Goal: Information Seeking & Learning: Learn about a topic

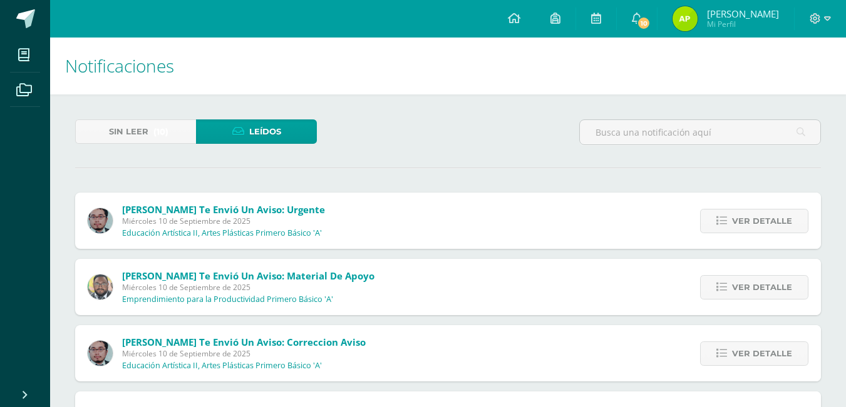
click at [179, 144] on div "Sin leer (10) Leídos" at bounding box center [196, 138] width 252 height 36
click at [177, 135] on link "Sin leer (10)" at bounding box center [135, 132] width 121 height 24
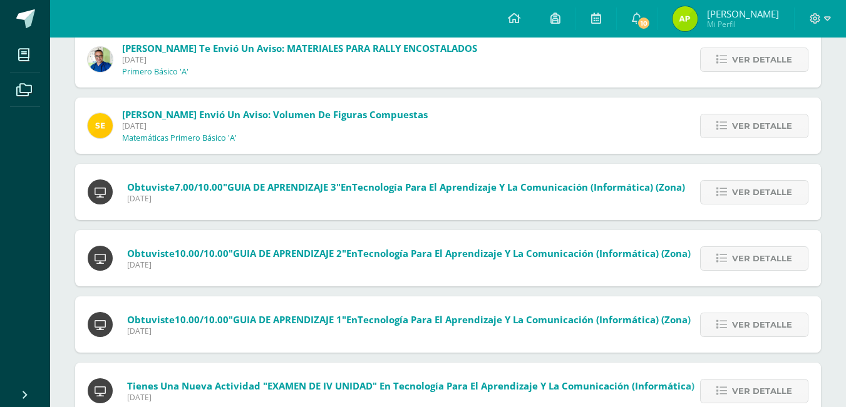
scroll to position [464, 0]
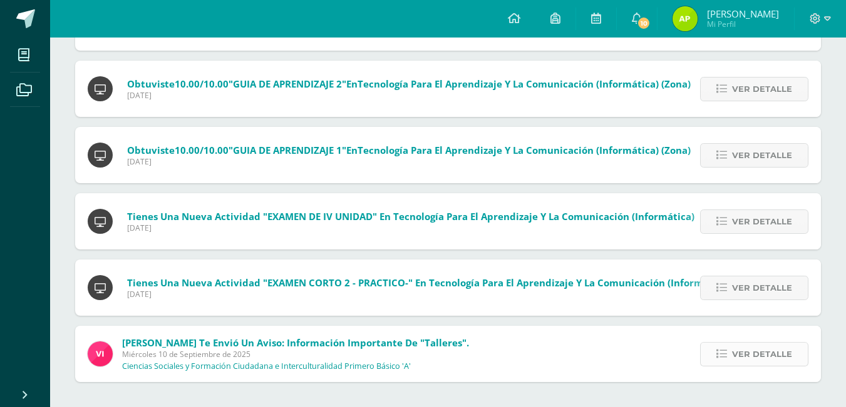
click at [744, 358] on span "Ver detalle" at bounding box center [762, 354] width 60 height 23
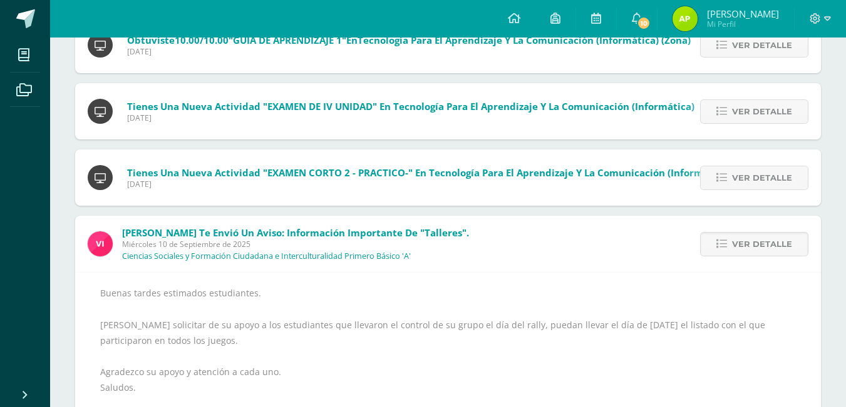
scroll to position [616, 0]
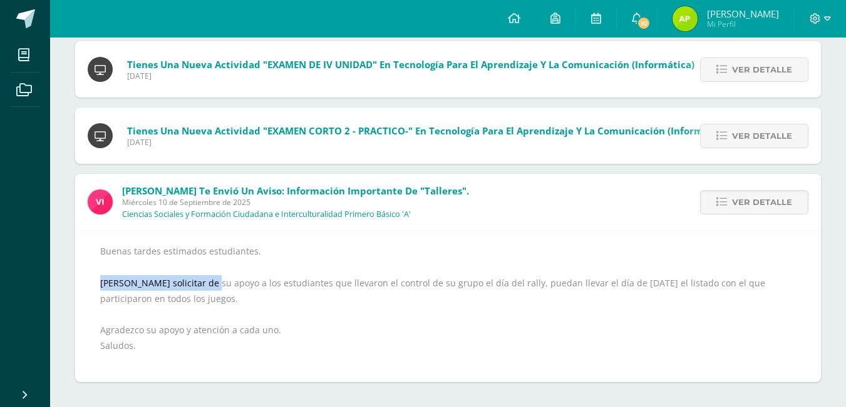
drag, startPoint x: 100, startPoint y: 286, endPoint x: 210, endPoint y: 289, distance: 109.6
click at [210, 289] on div "Buenas tardes estimados estudiantes. Quiero solicitar de su apoyo a los estudia…" at bounding box center [447, 306] width 695 height 126
click at [318, 245] on div "Buenas tardes estimados estudiantes. Quiero solicitar de su apoyo a los estudia…" at bounding box center [447, 306] width 695 height 126
click at [715, 196] on link "Ver detalle" at bounding box center [754, 202] width 108 height 24
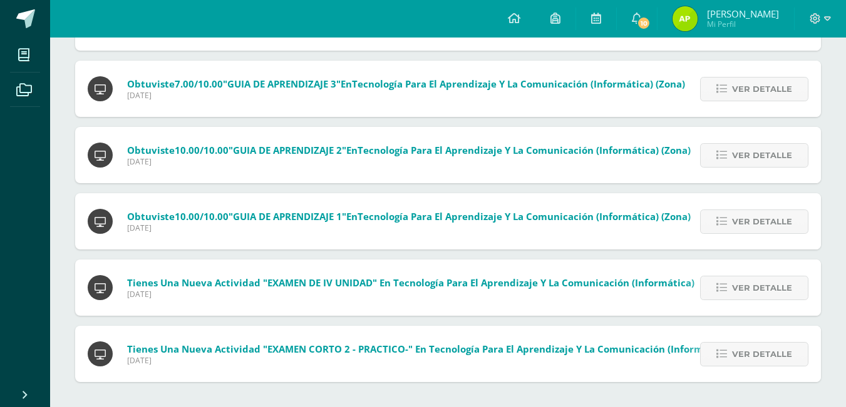
scroll to position [397, 0]
click at [722, 344] on link "Ver detalle" at bounding box center [754, 354] width 108 height 24
click at [722, 344] on div "Tienes una nueva actividad "EXAMEN CORTO 2 - PRACTICO-" En Tecnología para el A…" at bounding box center [447, 354] width 745 height 56
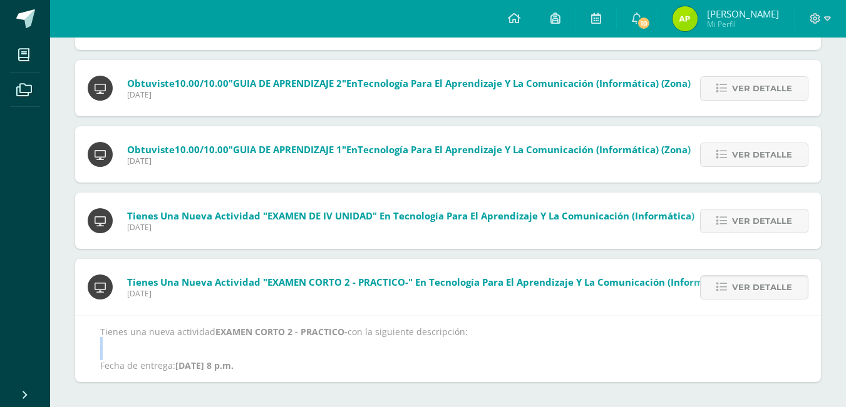
drag, startPoint x: 722, startPoint y: 344, endPoint x: 730, endPoint y: 301, distance: 43.3
click at [722, 341] on p "Tienes una nueva actividad EXAMEN CORTO 2 - PRACTICO- con la siguiente descripc…" at bounding box center [447, 350] width 695 height 46
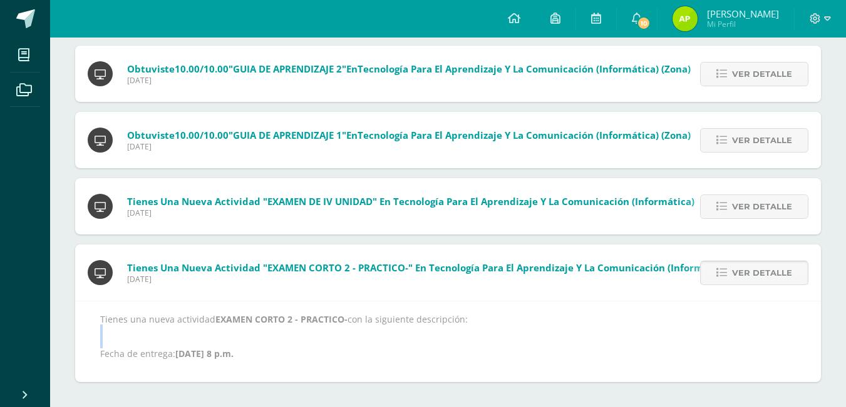
click at [730, 268] on link "Ver detalle" at bounding box center [754, 273] width 108 height 24
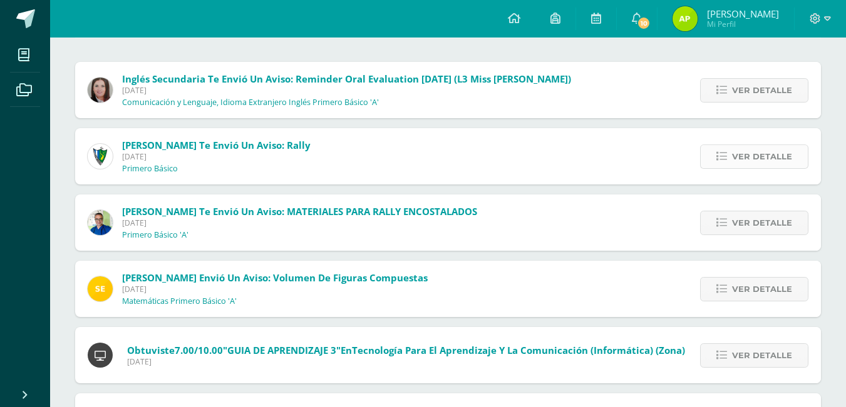
scroll to position [0, 0]
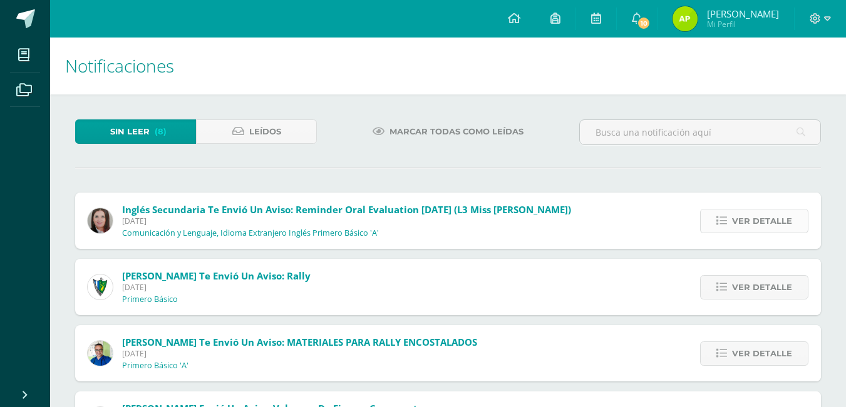
click at [729, 227] on link "Ver detalle" at bounding box center [754, 221] width 108 height 24
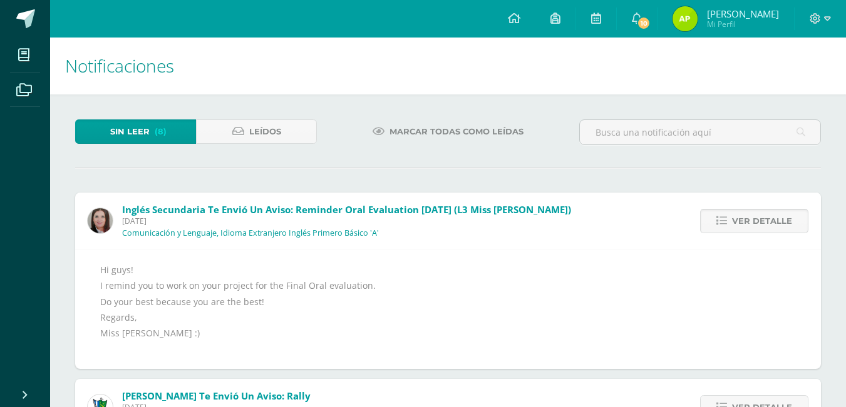
click at [727, 223] on icon at bounding box center [721, 221] width 11 height 11
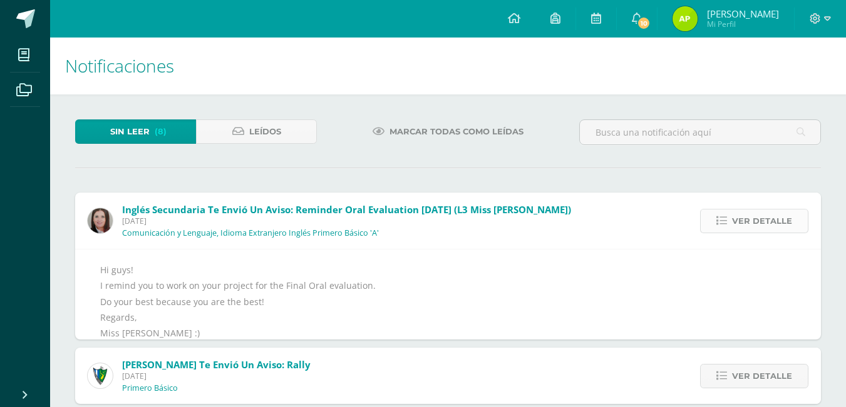
click at [727, 223] on icon at bounding box center [721, 221] width 11 height 11
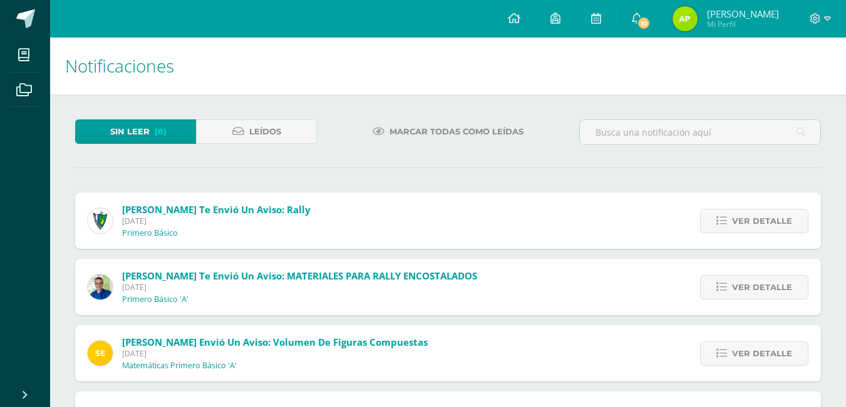
click at [727, 223] on icon at bounding box center [721, 221] width 11 height 11
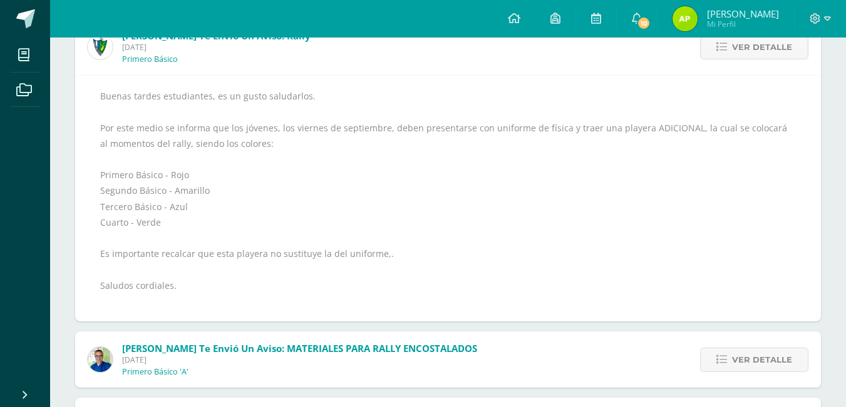
scroll to position [146, 0]
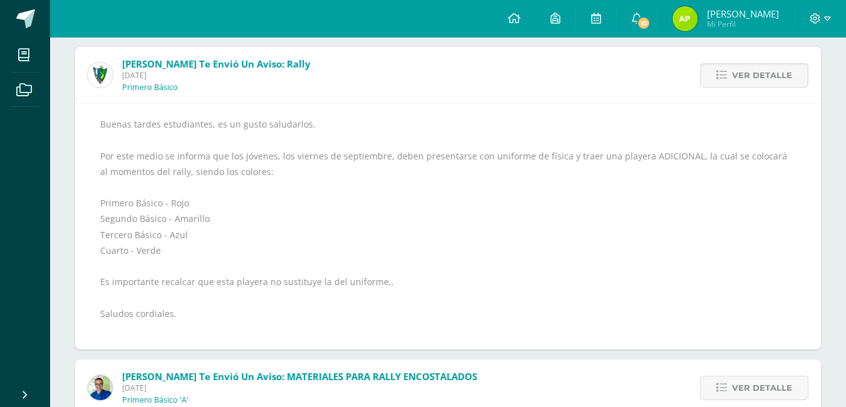
click at [754, 59] on div "Ver detalle" at bounding box center [751, 75] width 140 height 56
click at [754, 73] on span "Ver detalle" at bounding box center [762, 75] width 60 height 23
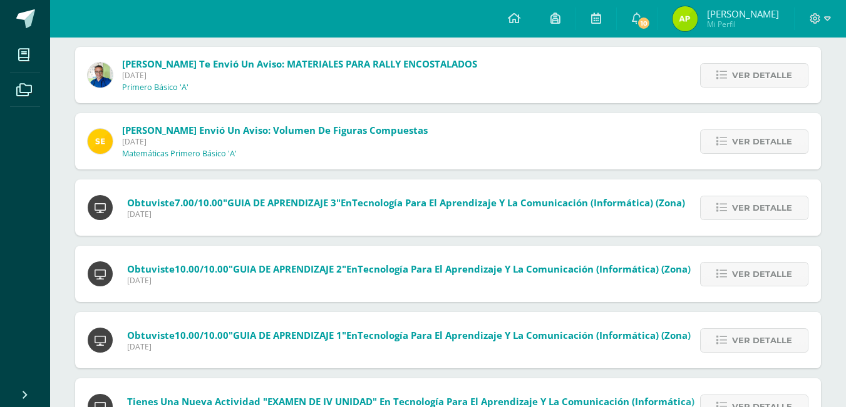
click at [754, 73] on span "Ver detalle" at bounding box center [762, 75] width 60 height 23
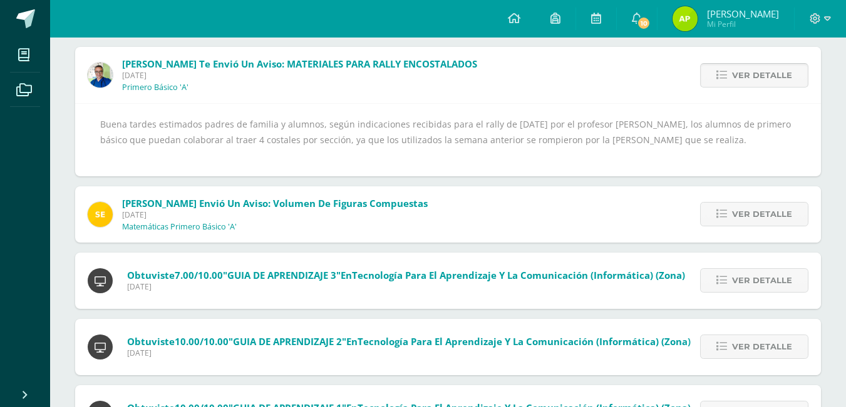
click at [719, 86] on link "Ver detalle" at bounding box center [754, 75] width 108 height 24
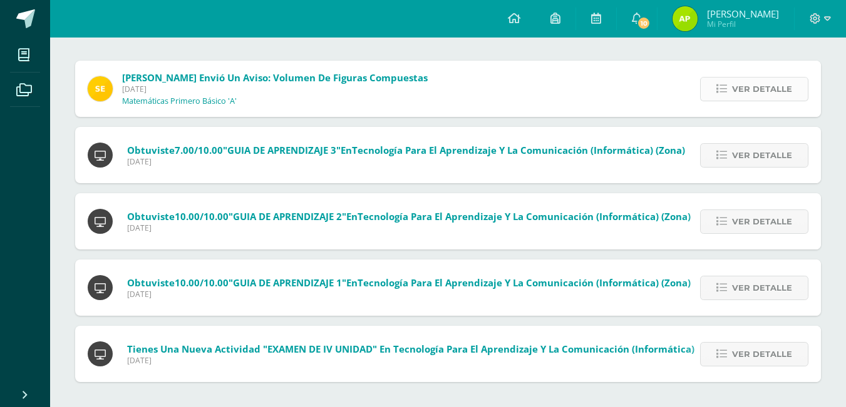
click at [718, 85] on icon at bounding box center [721, 89] width 11 height 11
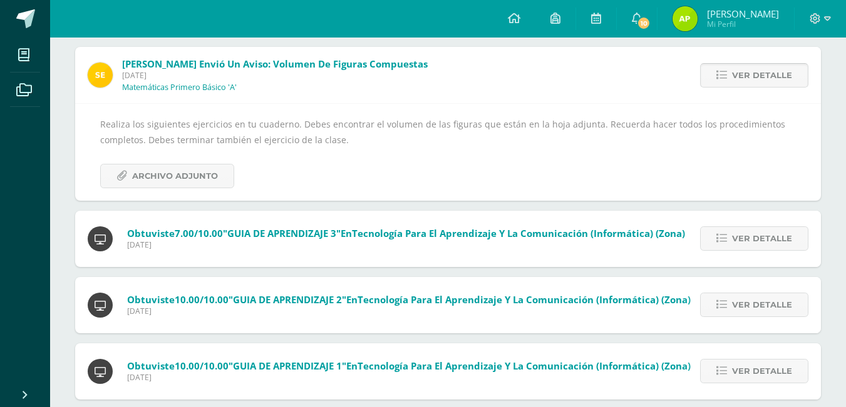
click at [762, 64] on span "Ver detalle" at bounding box center [762, 75] width 60 height 23
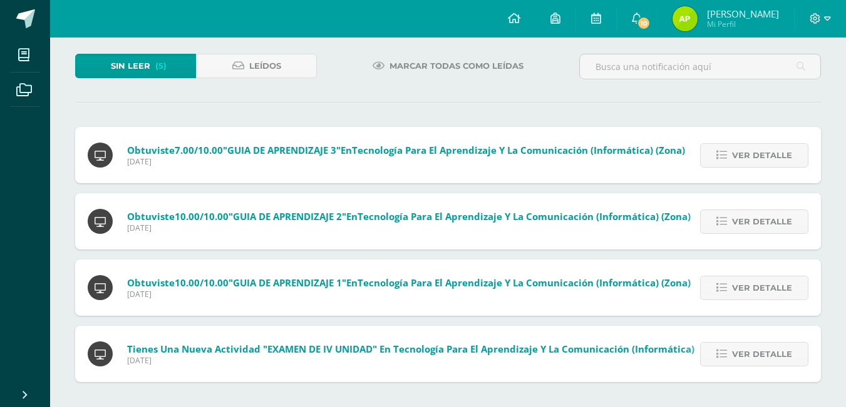
scroll to position [66, 0]
click at [743, 158] on span "Ver detalle" at bounding box center [762, 155] width 60 height 23
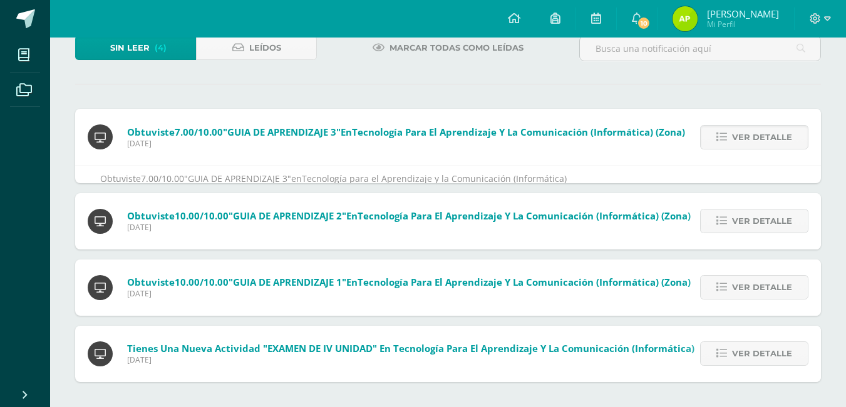
click at [739, 165] on div "Obtuviste 7.00/10.00 "GUIA DE APRENDIZAJE 3" en Tecnología para el Aprendizaje …" at bounding box center [447, 174] width 745 height 18
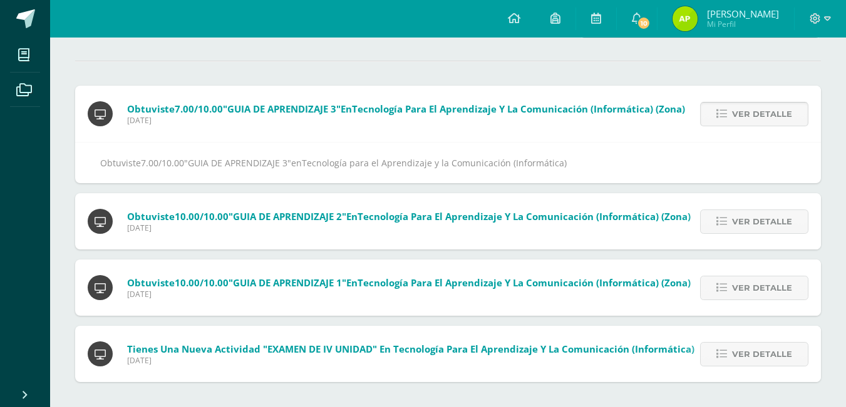
click at [739, 118] on span "Ver detalle" at bounding box center [762, 114] width 60 height 23
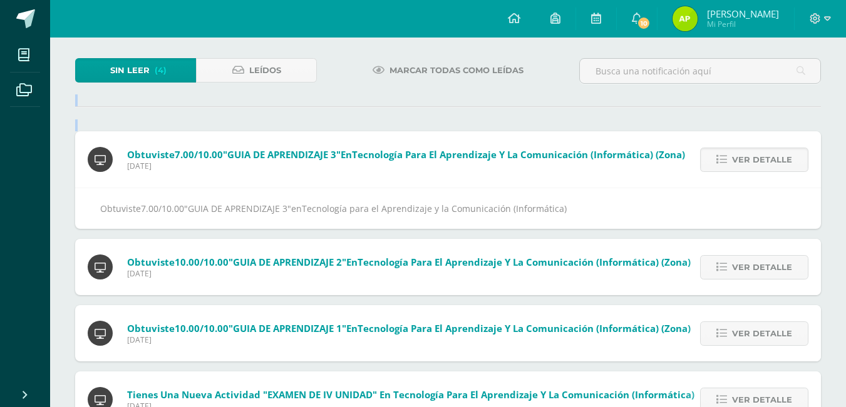
click at [739, 118] on div "Sin leer (4) Leídos Marcar todas como leídas Obtuviste 7.00/10.00 "GUIA DE APRE…" at bounding box center [447, 243] width 795 height 420
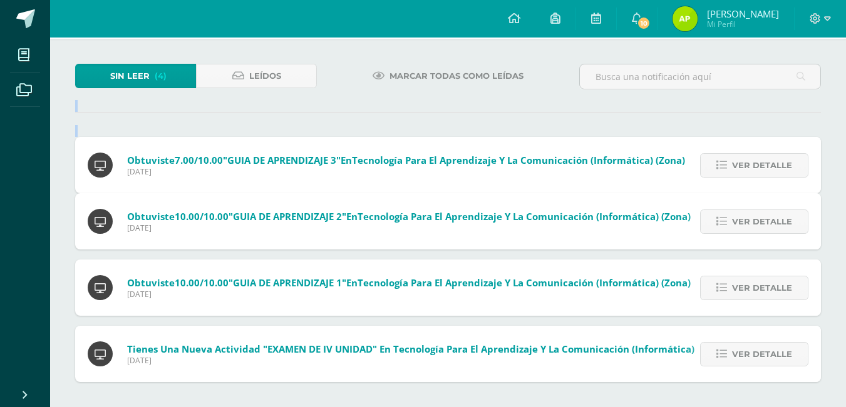
scroll to position [0, 0]
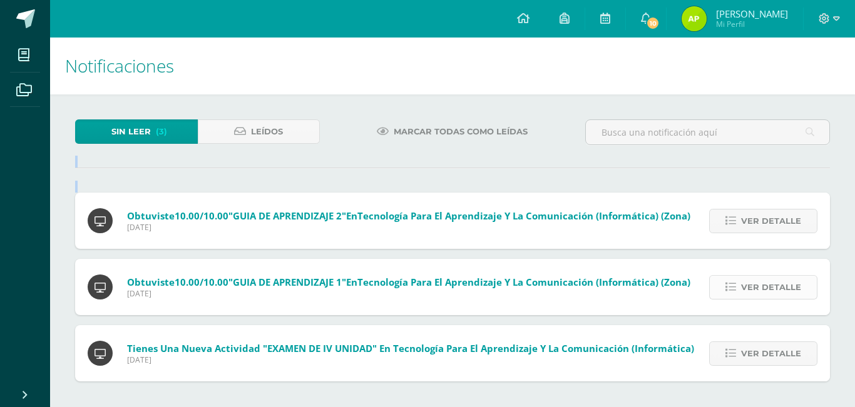
click at [759, 293] on span "Ver detalle" at bounding box center [771, 287] width 60 height 23
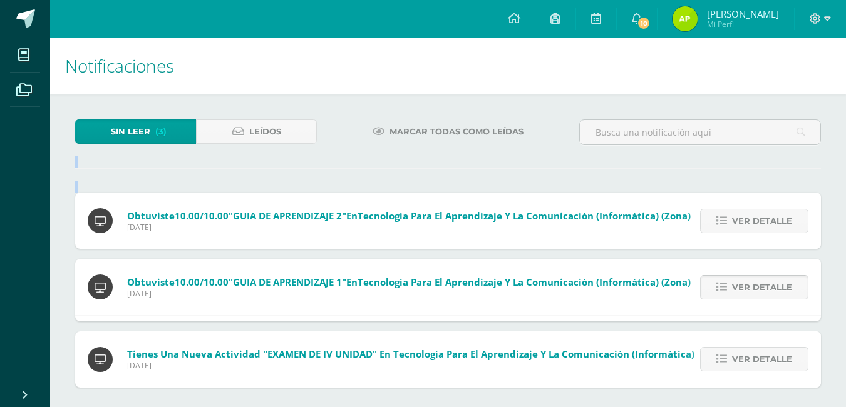
click at [759, 292] on span "Ver detalle" at bounding box center [762, 287] width 60 height 23
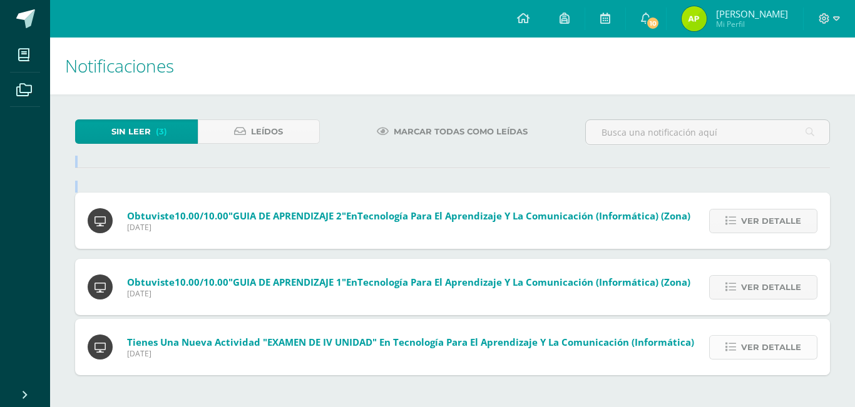
click at [757, 287] on div "Obtuviste 10.00/10.00 "GUIA DE APRENDIZAJE 2" en Tecnología para el Aprendizaje…" at bounding box center [452, 284] width 755 height 183
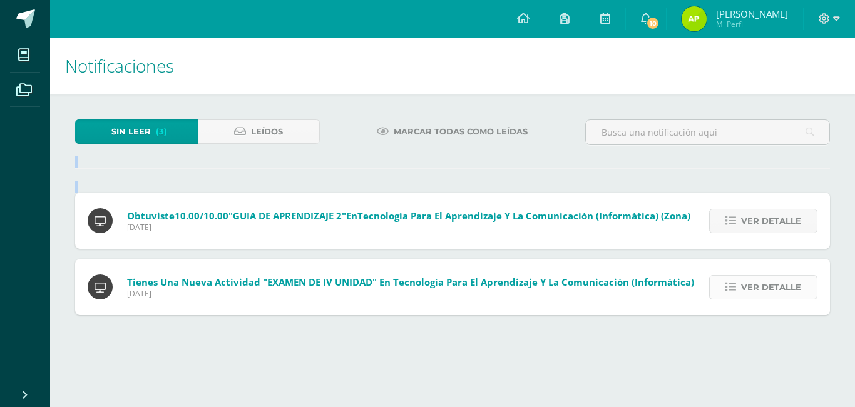
click at [757, 286] on span "Ver detalle" at bounding box center [771, 287] width 60 height 23
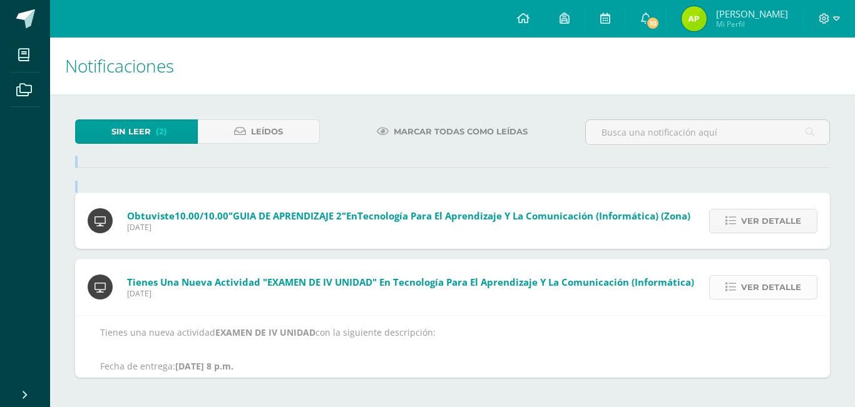
drag, startPoint x: 757, startPoint y: 286, endPoint x: 755, endPoint y: 279, distance: 7.1
click at [756, 284] on span "Ver detalle" at bounding box center [771, 287] width 60 height 23
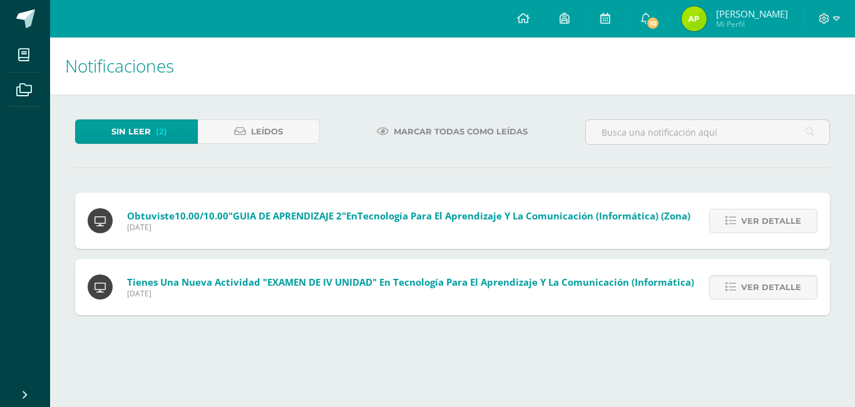
drag, startPoint x: 747, startPoint y: 264, endPoint x: 747, endPoint y: 236, distance: 28.2
click at [746, 258] on div "Sin leer (2) Leídos Marcar todas como leídas Obtuviste 10.00/10.00 "GUIA DE APR…" at bounding box center [452, 218] width 805 height 246
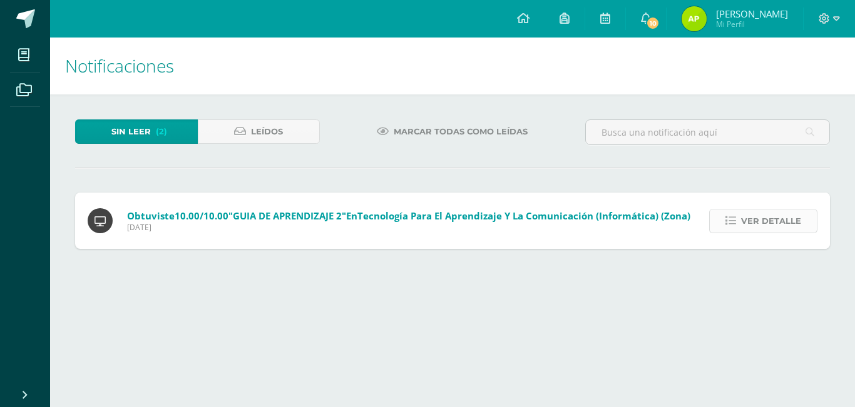
click at [743, 229] on link "Ver detalle" at bounding box center [763, 221] width 108 height 24
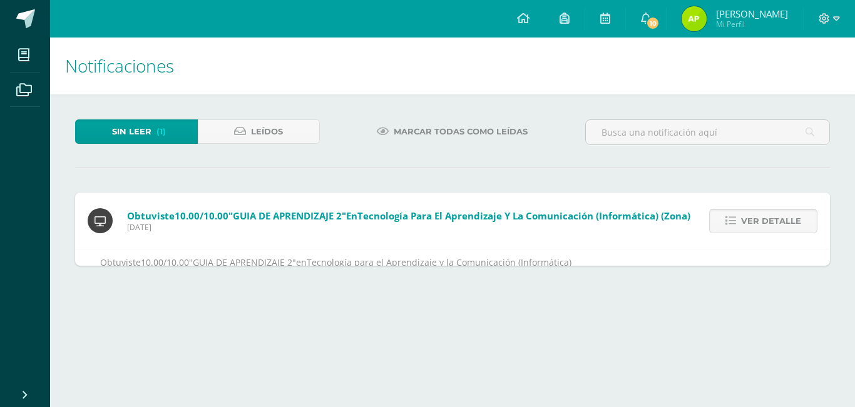
click at [743, 228] on span "Ver detalle" at bounding box center [771, 221] width 60 height 23
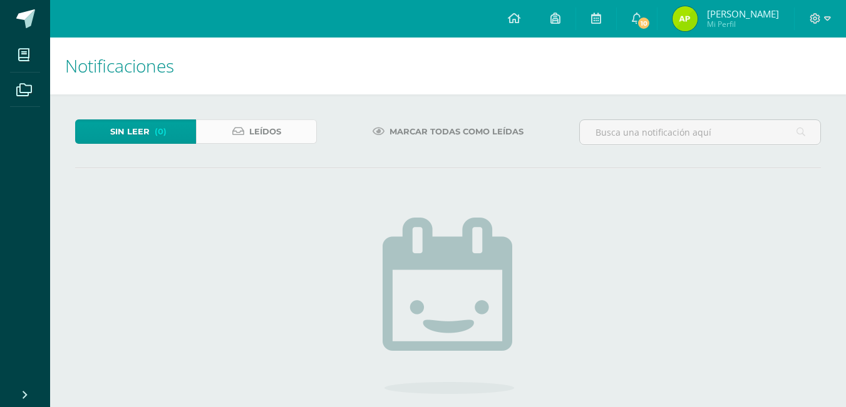
click at [260, 128] on span "Leídos" at bounding box center [265, 131] width 32 height 23
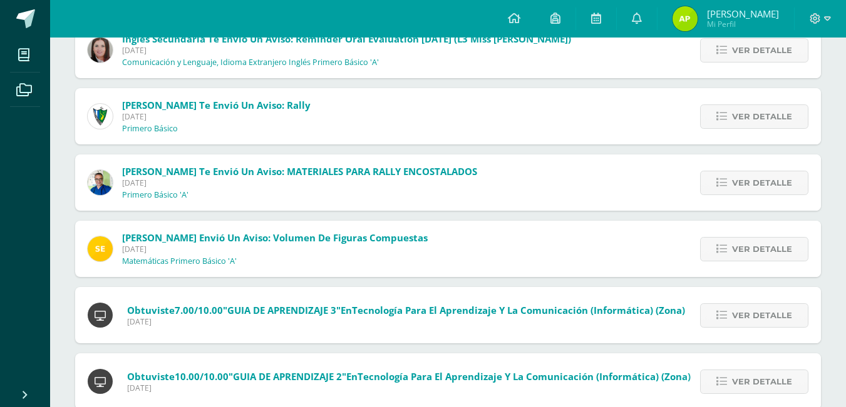
scroll to position [292, 0]
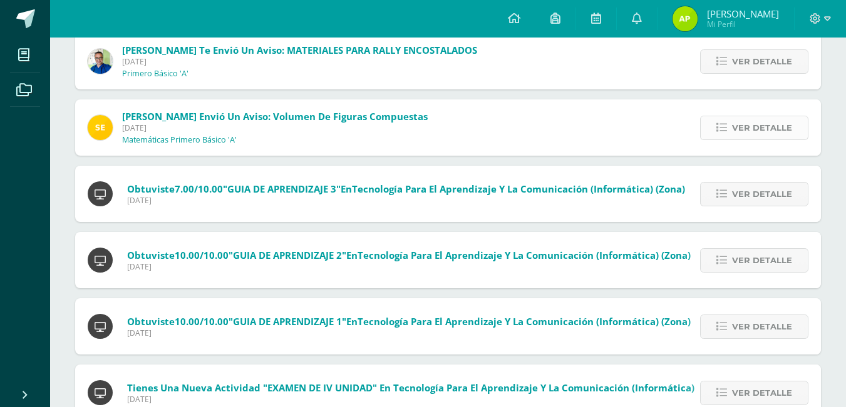
click at [759, 127] on span "Ver detalle" at bounding box center [762, 127] width 60 height 23
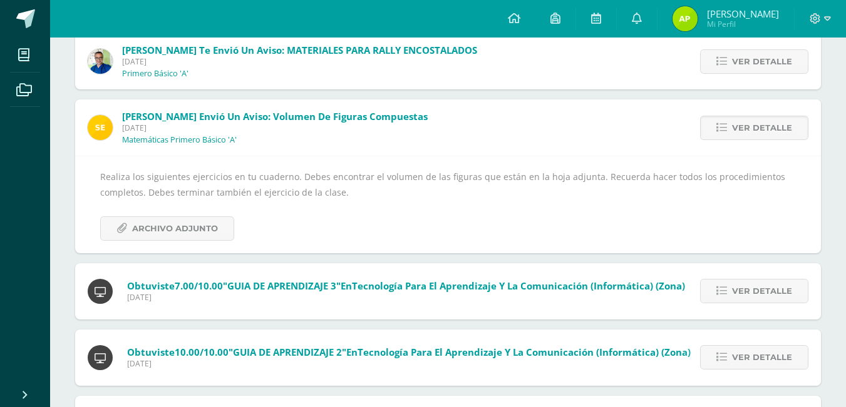
click at [148, 215] on div "Realiza los siguientes ejercicios en tu cuaderno. Debes encontrar el volumen de…" at bounding box center [447, 205] width 695 height 72
click at [147, 227] on span "Archivo Adjunto" at bounding box center [175, 228] width 86 height 23
